Goal: Find specific page/section: Find specific page/section

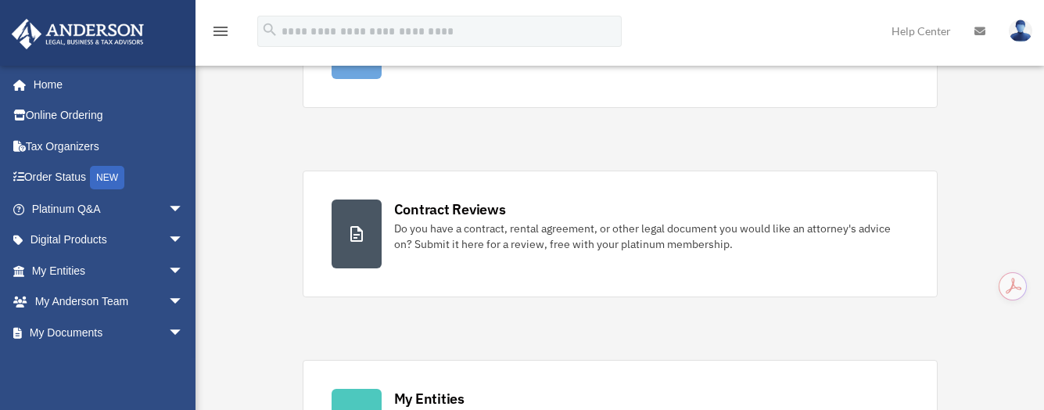
scroll to position [235, 0]
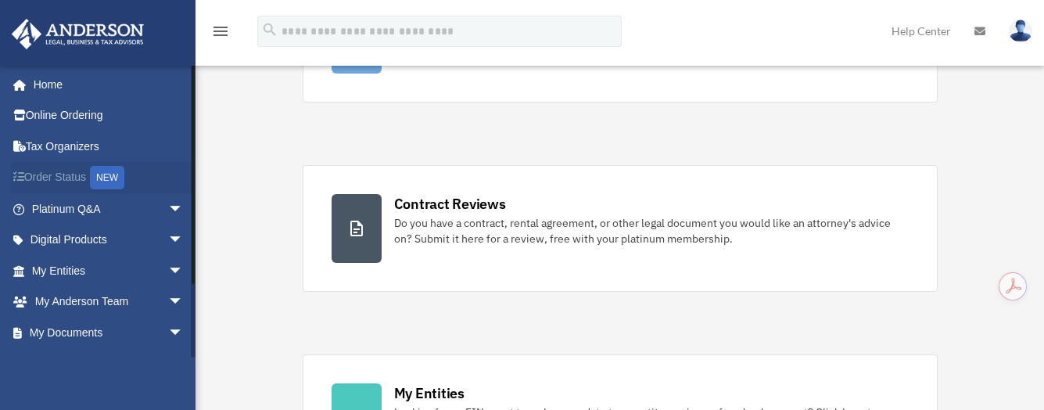
click at [65, 174] on link "Order Status NEW" at bounding box center [109, 178] width 196 height 32
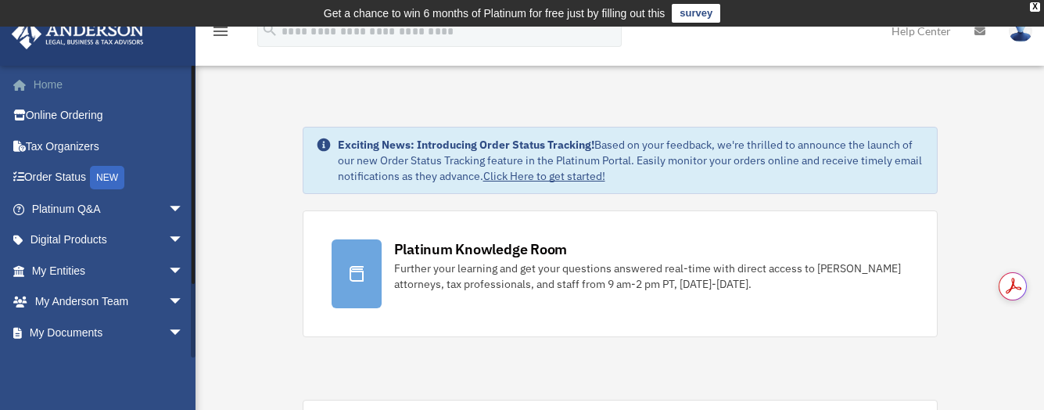
click at [45, 81] on link "Home" at bounding box center [109, 84] width 196 height 31
